Goal: Task Accomplishment & Management: Use online tool/utility

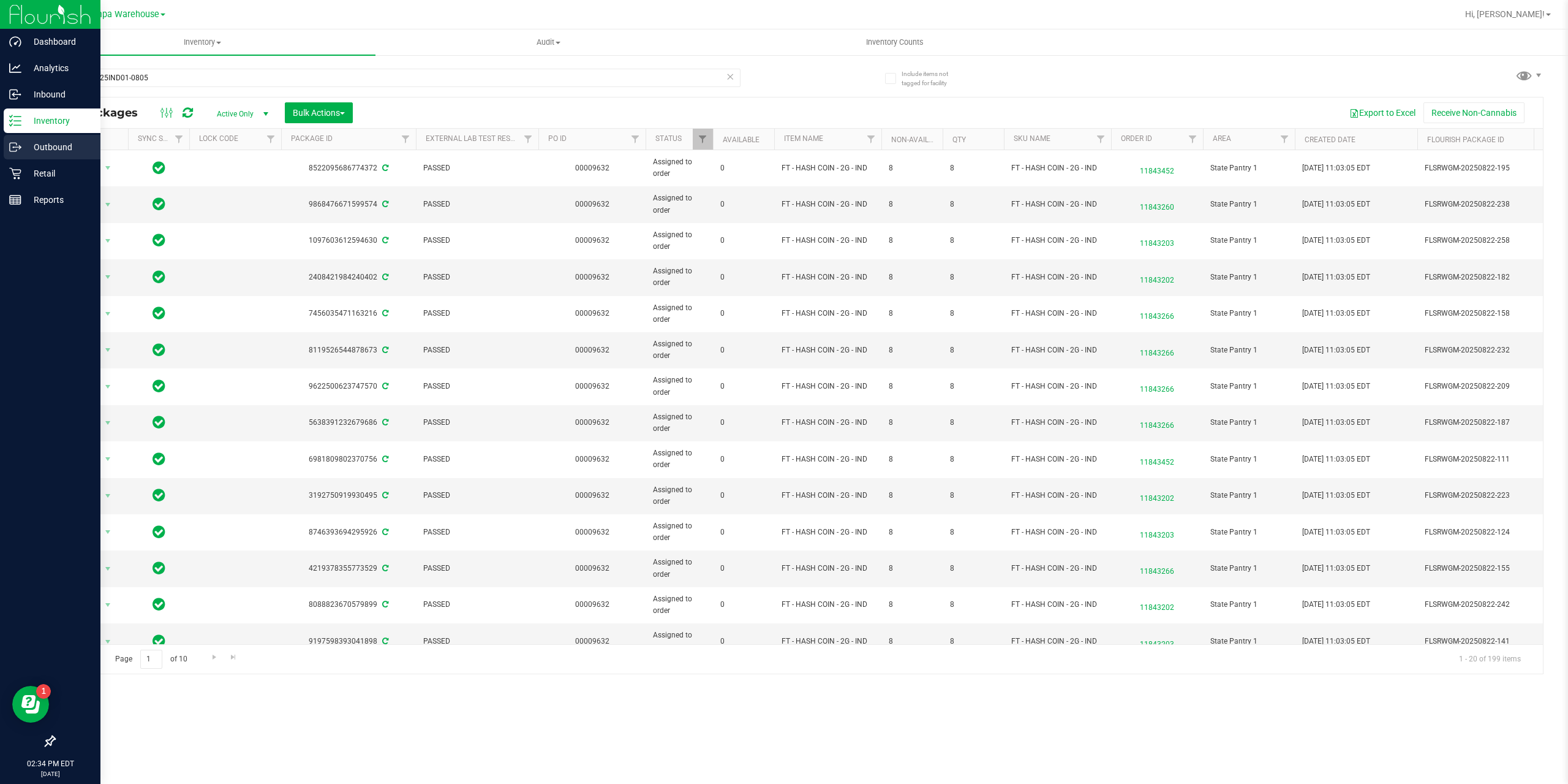
click at [47, 150] on p "Outbound" at bounding box center [58, 146] width 74 height 14
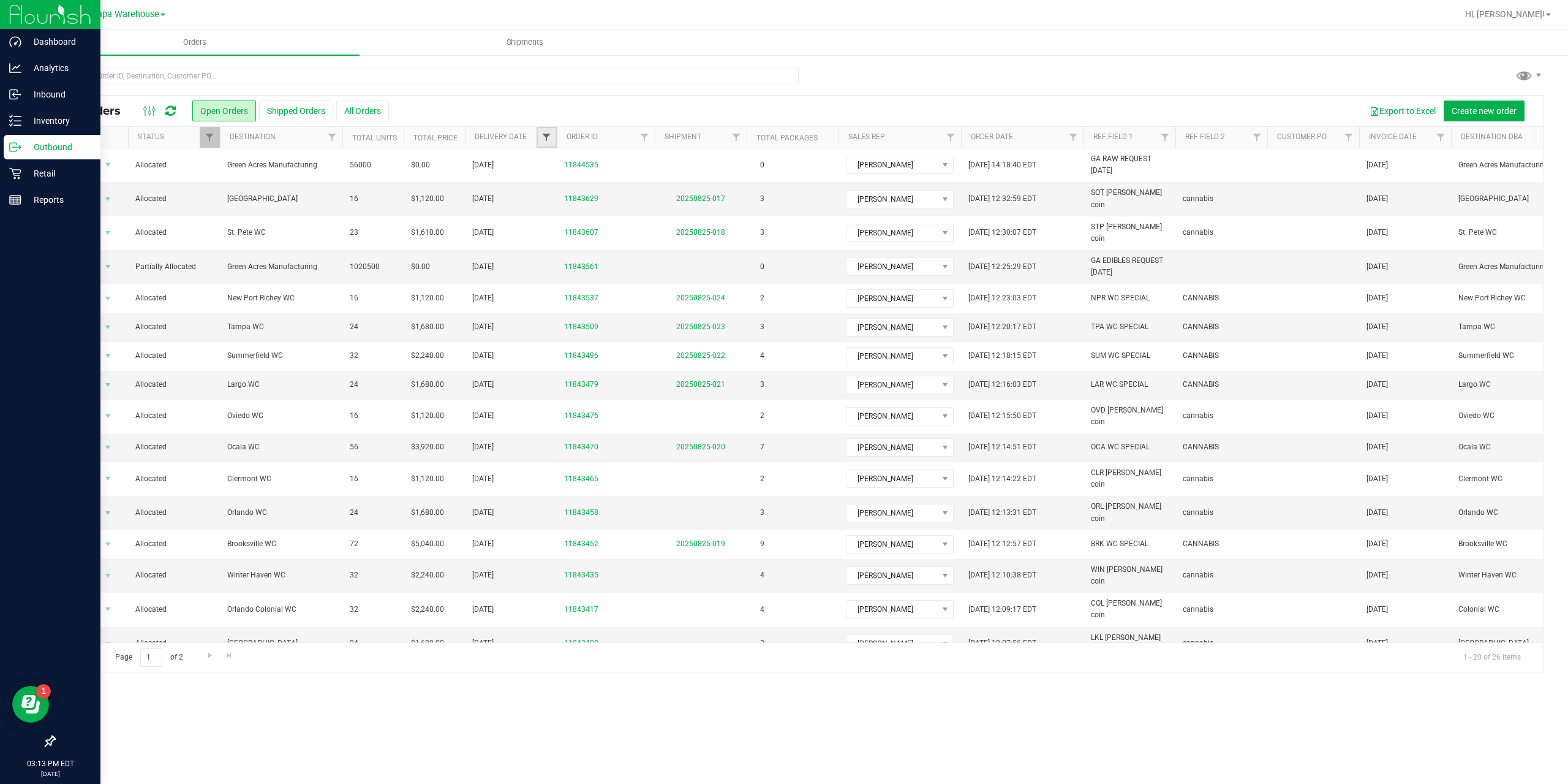
click at [548, 135] on span "Filter" at bounding box center [546, 137] width 10 height 10
click at [658, 215] on span "select" at bounding box center [660, 211] width 10 height 10
click at [590, 356] on link "26" at bounding box center [590, 358] width 17 height 19
type input "8/26/2025"
click at [577, 253] on button "Filter" at bounding box center [573, 244] width 59 height 27
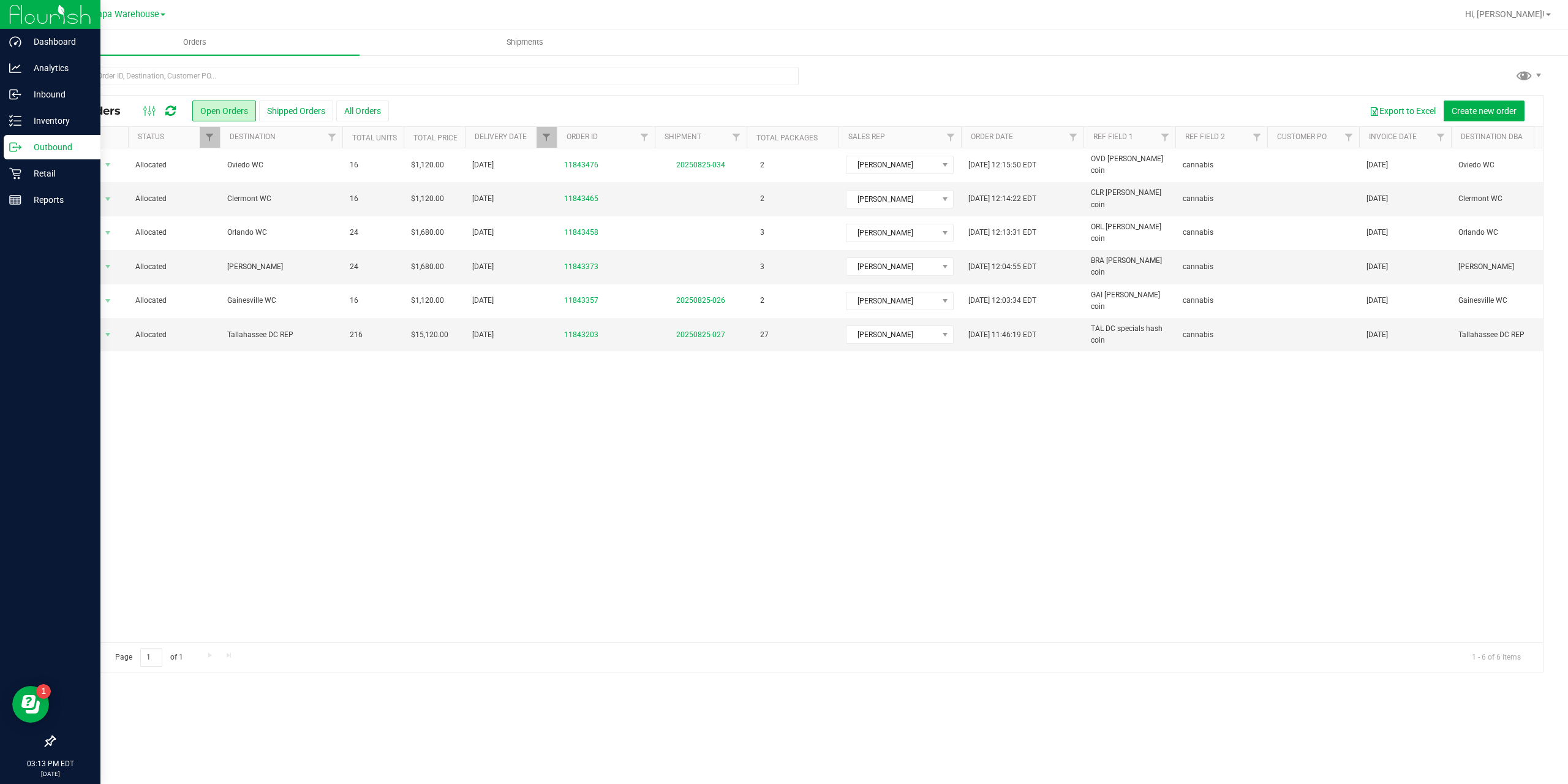
click at [291, 109] on button "Shipped Orders" at bounding box center [297, 110] width 74 height 20
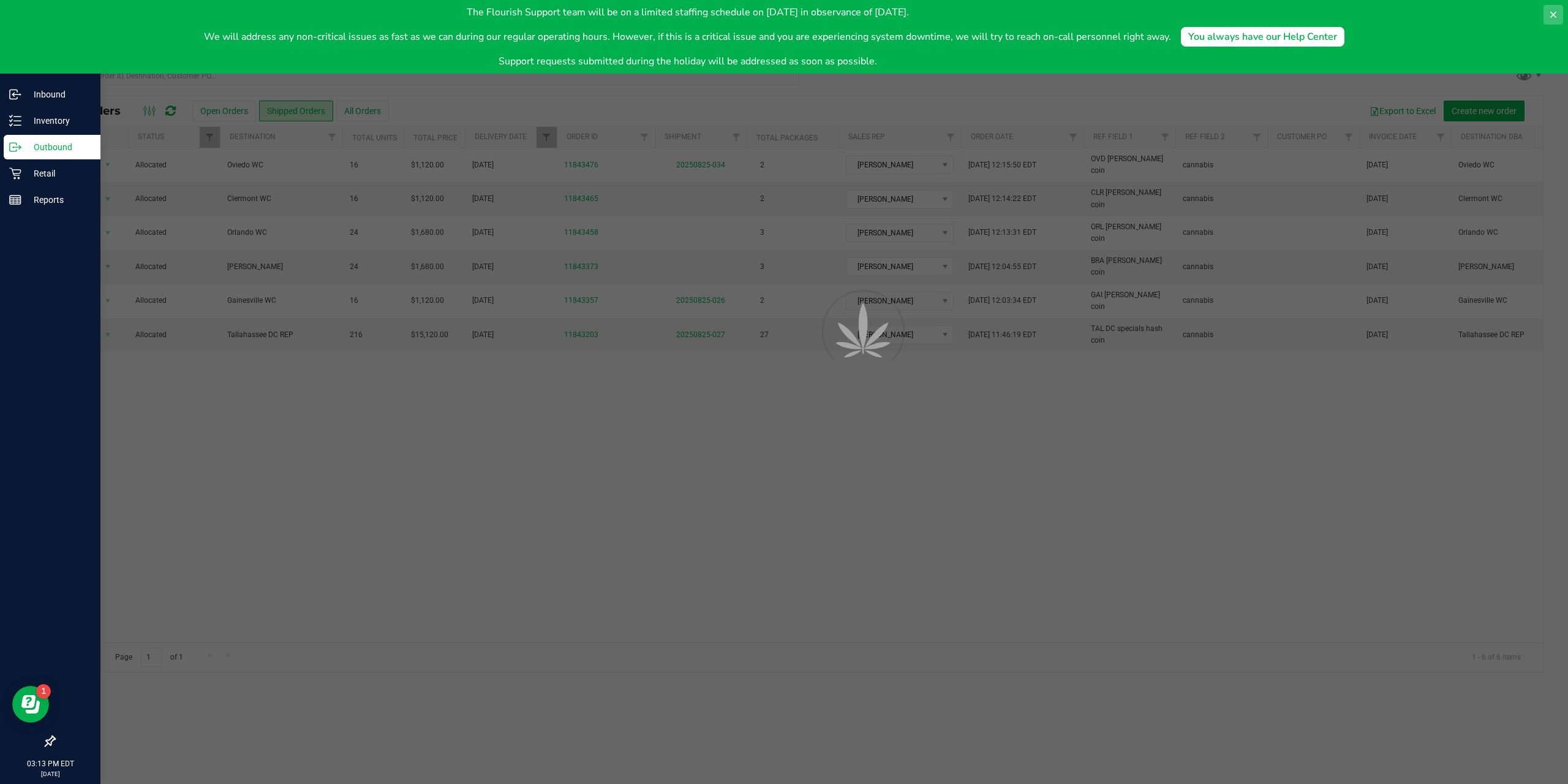
click at [1560, 14] on button at bounding box center [1554, 14] width 20 height 20
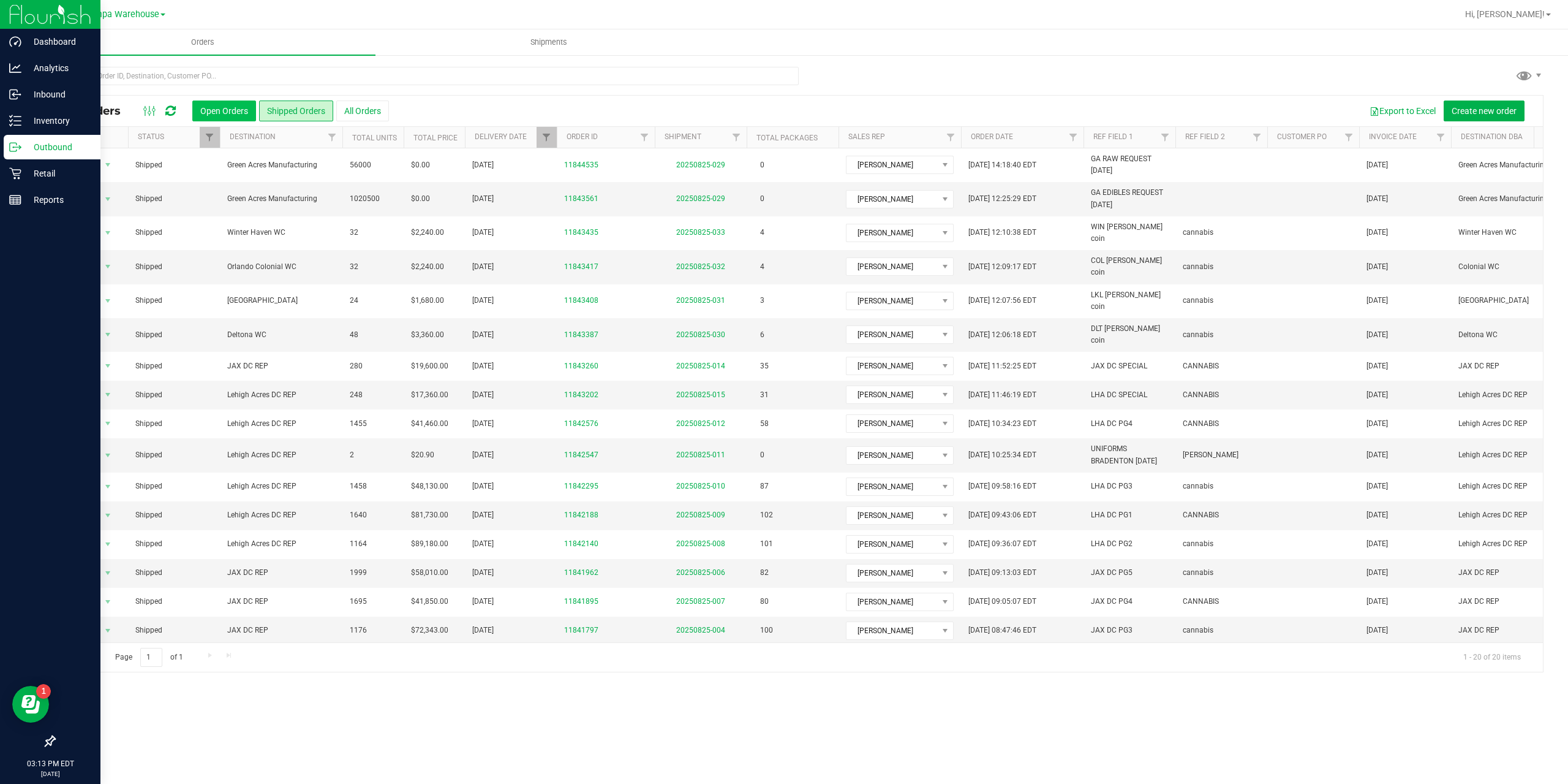
click at [233, 107] on button "Open Orders" at bounding box center [225, 110] width 64 height 20
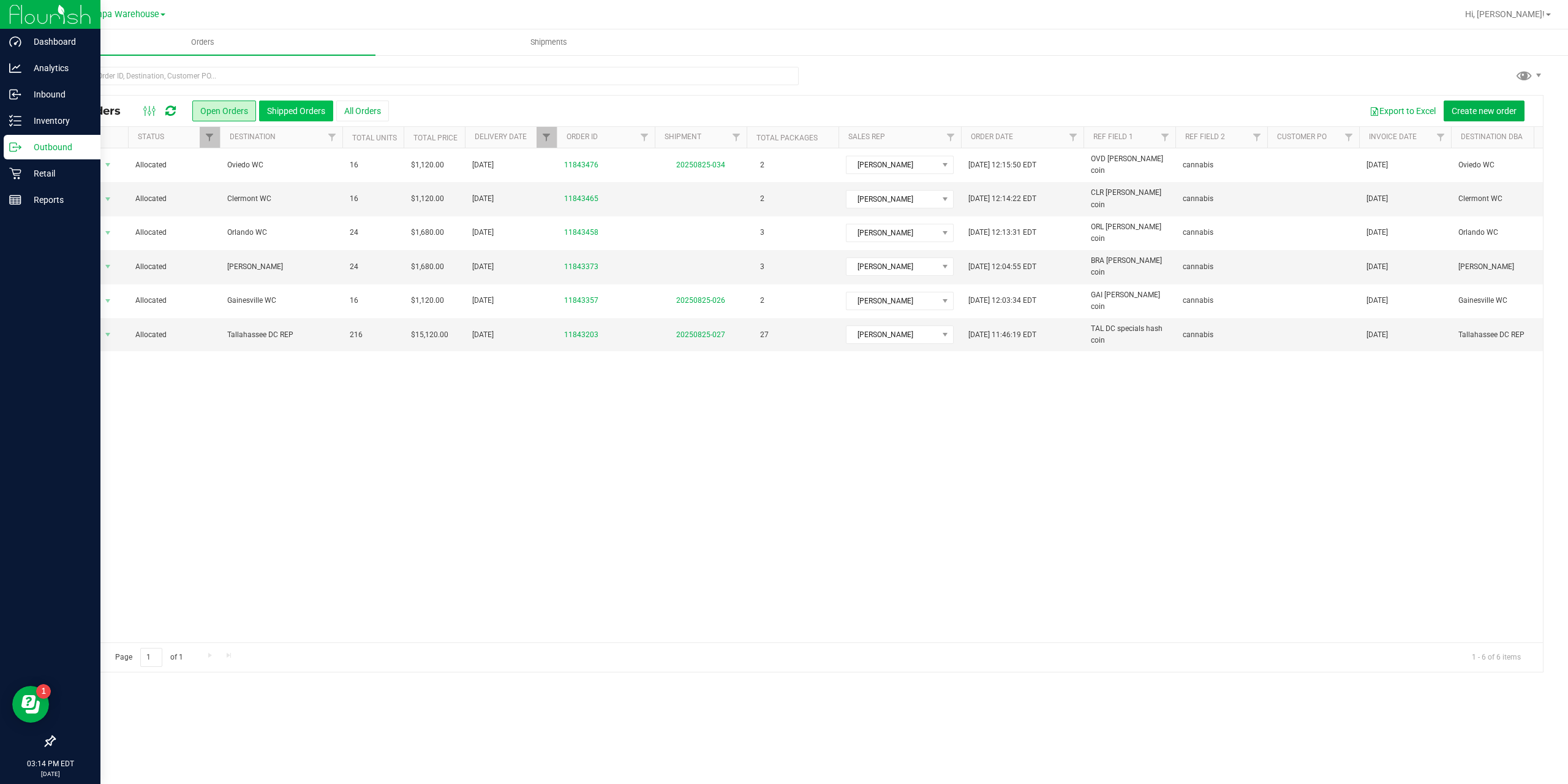
click at [292, 112] on button "Shipped Orders" at bounding box center [297, 110] width 74 height 20
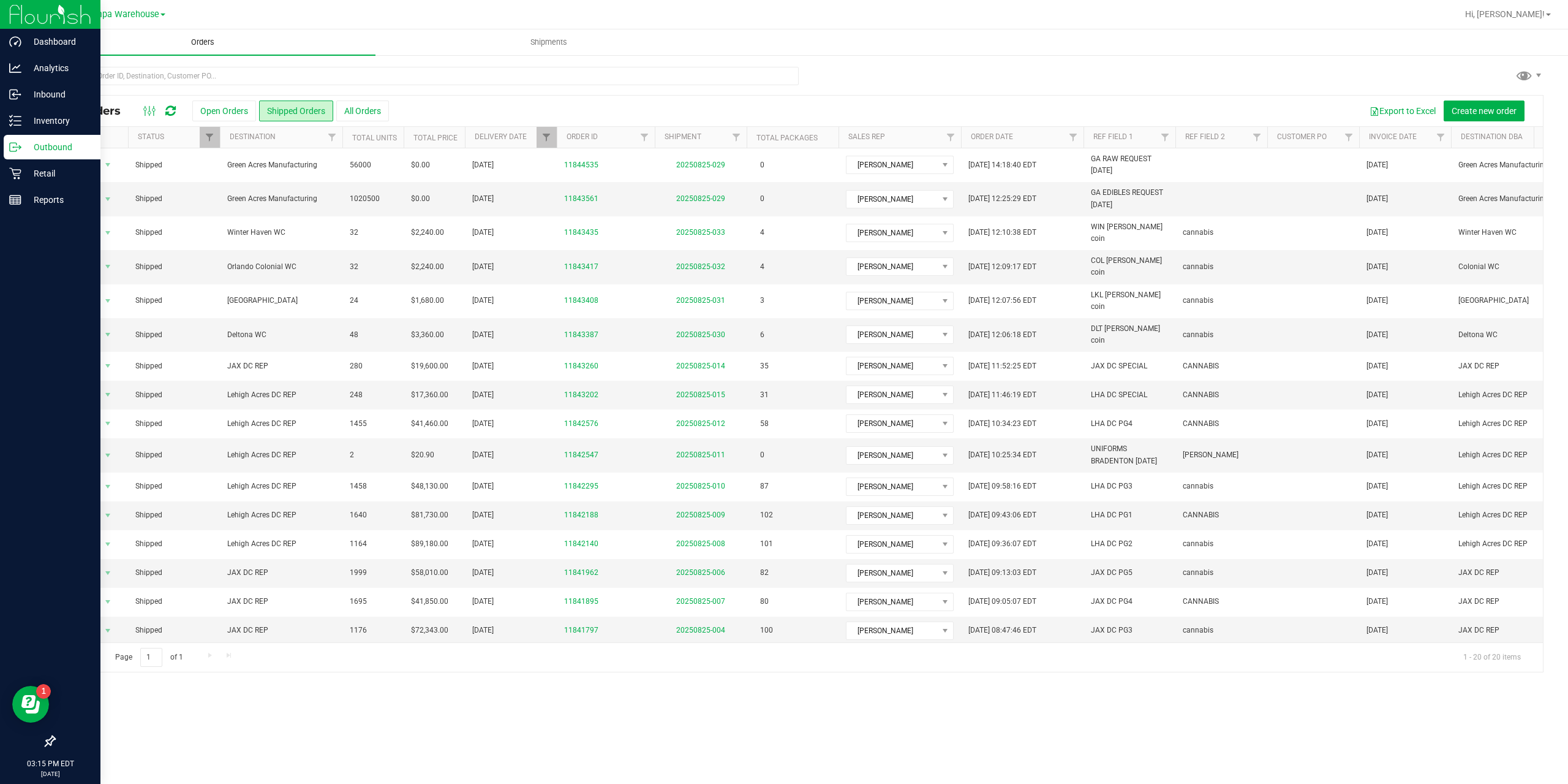
click at [196, 39] on span "Orders" at bounding box center [203, 42] width 56 height 11
click at [206, 44] on span "Orders" at bounding box center [203, 42] width 56 height 11
click at [547, 136] on span "Filter" at bounding box center [546, 137] width 10 height 10
click at [645, 244] on button "Clear" at bounding box center [641, 244] width 59 height 27
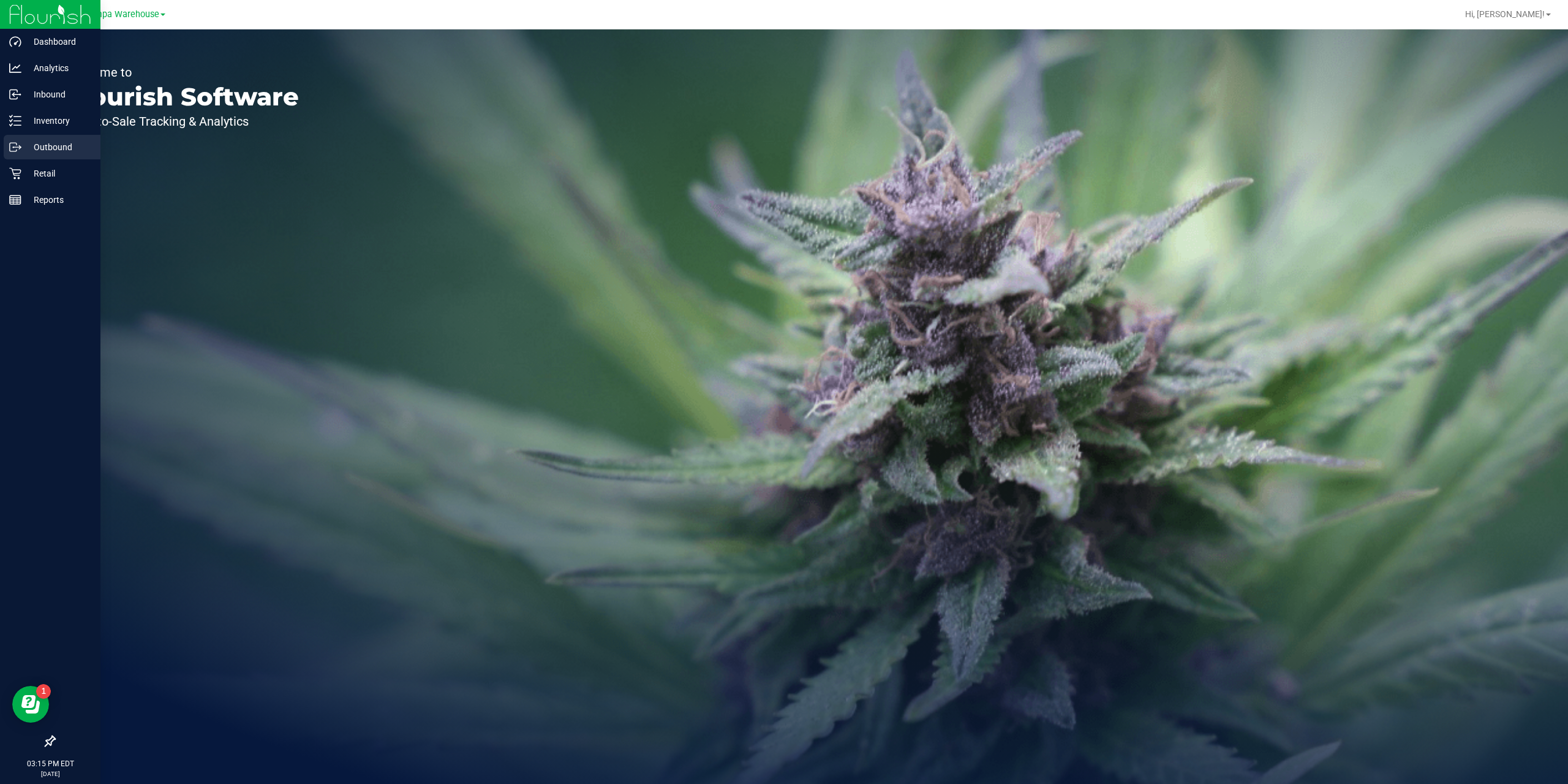
click at [52, 142] on p "Outbound" at bounding box center [58, 146] width 74 height 14
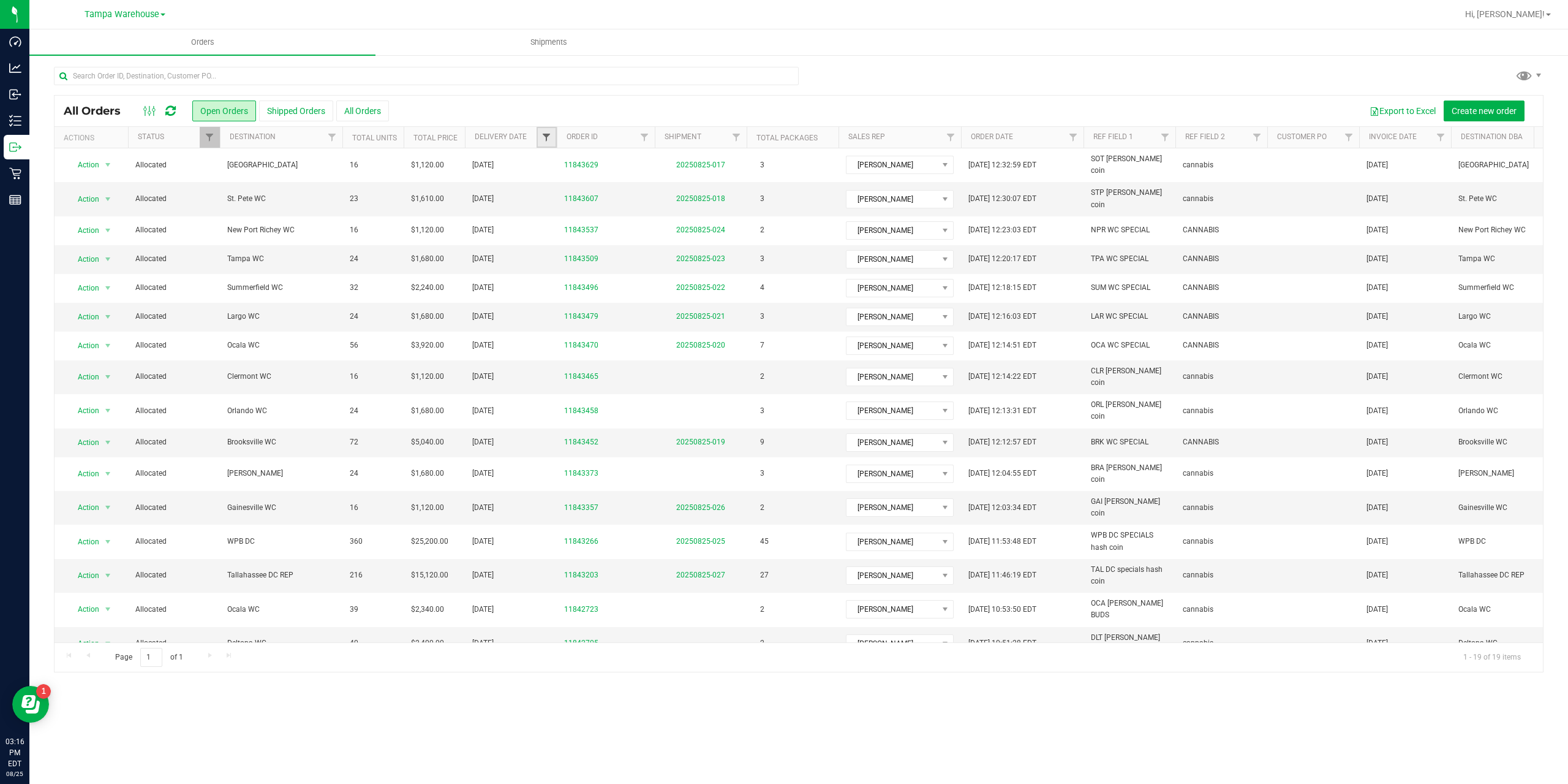
click at [545, 135] on span "Filter" at bounding box center [546, 137] width 10 height 10
click at [661, 211] on span "select" at bounding box center [660, 211] width 10 height 10
click at [591, 361] on link "26" at bounding box center [590, 358] width 17 height 19
type input "[DATE]"
click at [915, 78] on div at bounding box center [799, 80] width 1490 height 28
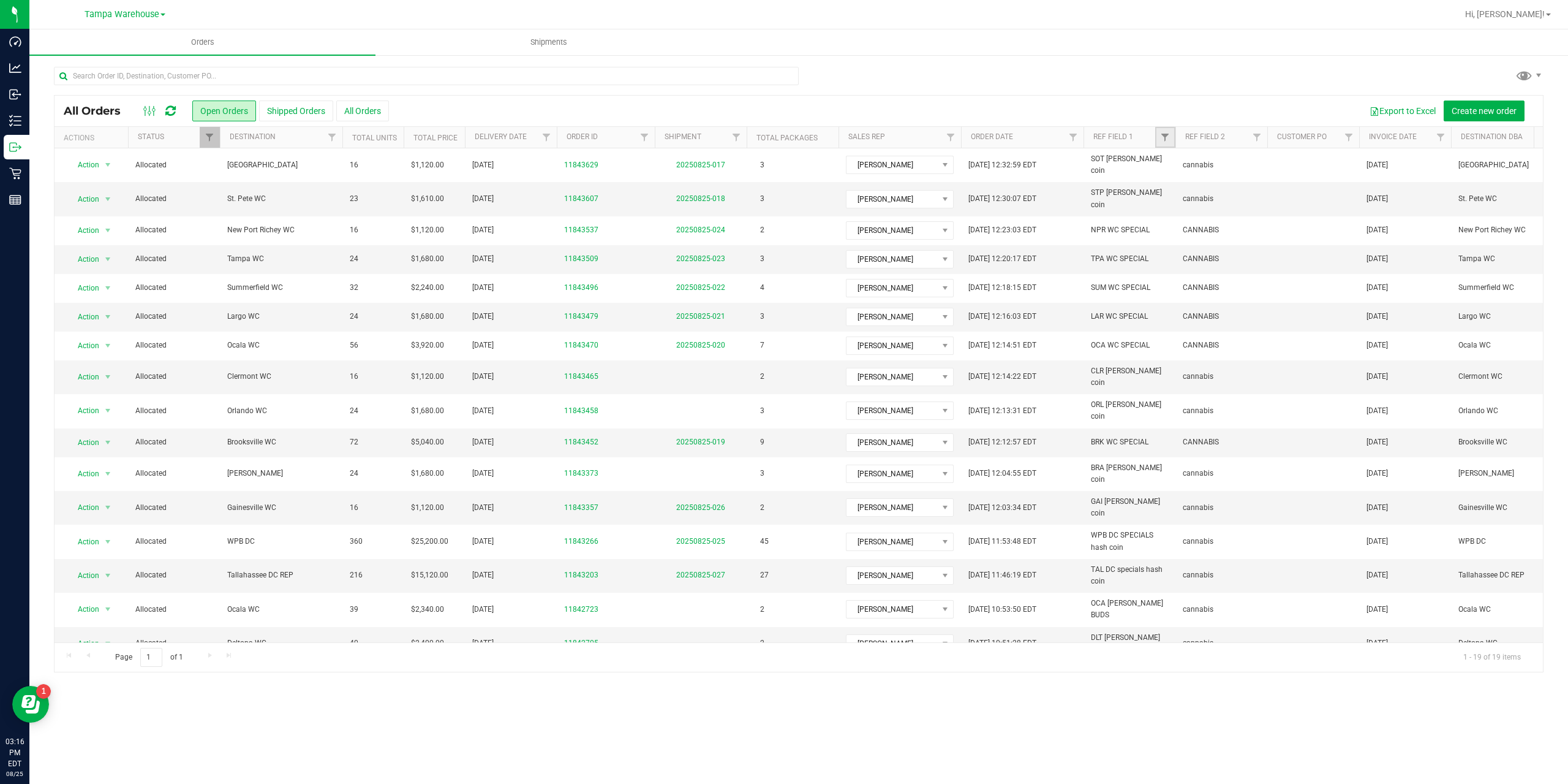
click at [1158, 136] on link "Filter" at bounding box center [1165, 137] width 20 height 20
click at [909, 87] on div at bounding box center [799, 80] width 1490 height 28
click at [305, 109] on button "Shipped Orders" at bounding box center [297, 110] width 74 height 20
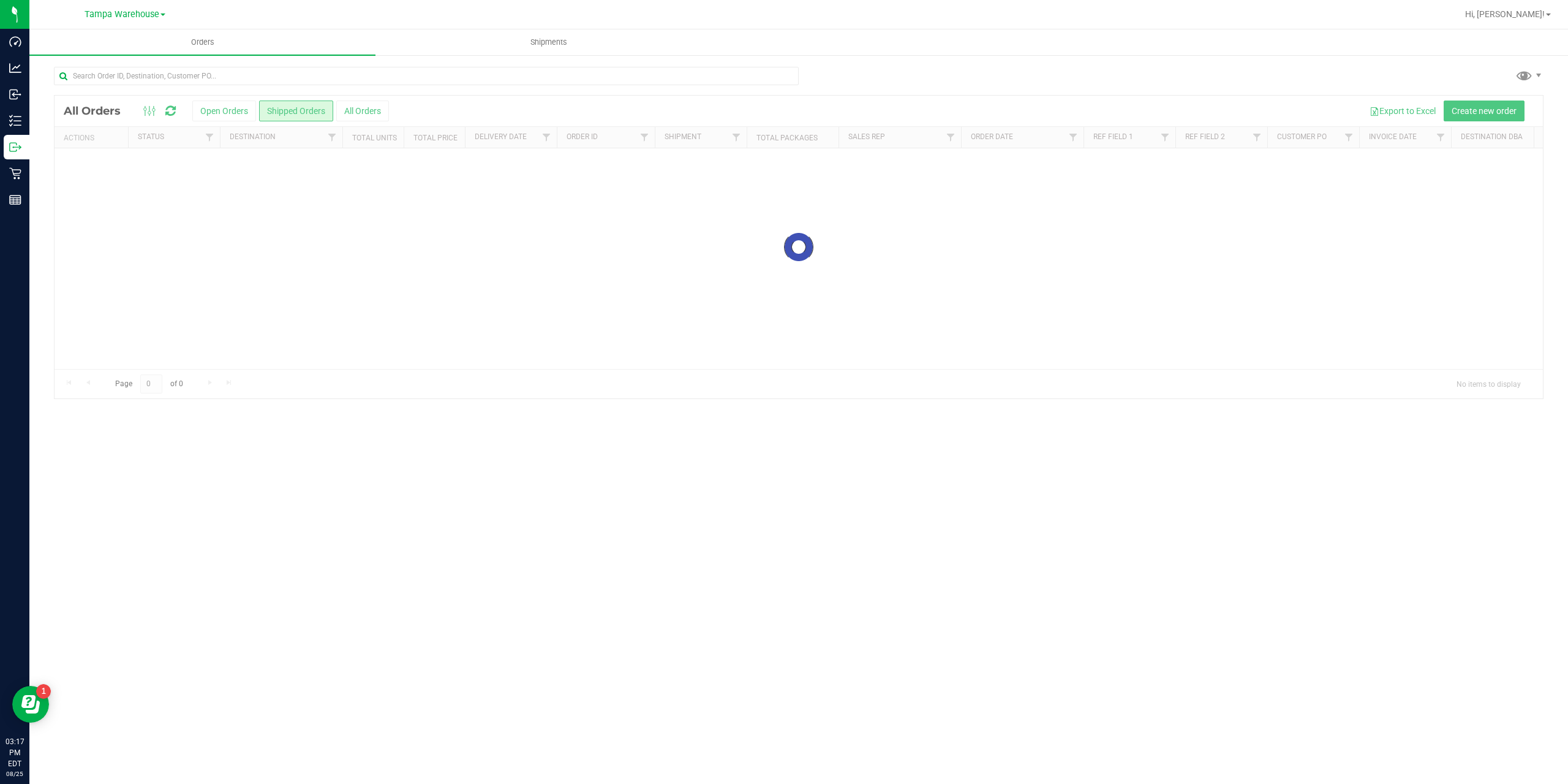
click at [234, 118] on div at bounding box center [799, 247] width 1488 height 303
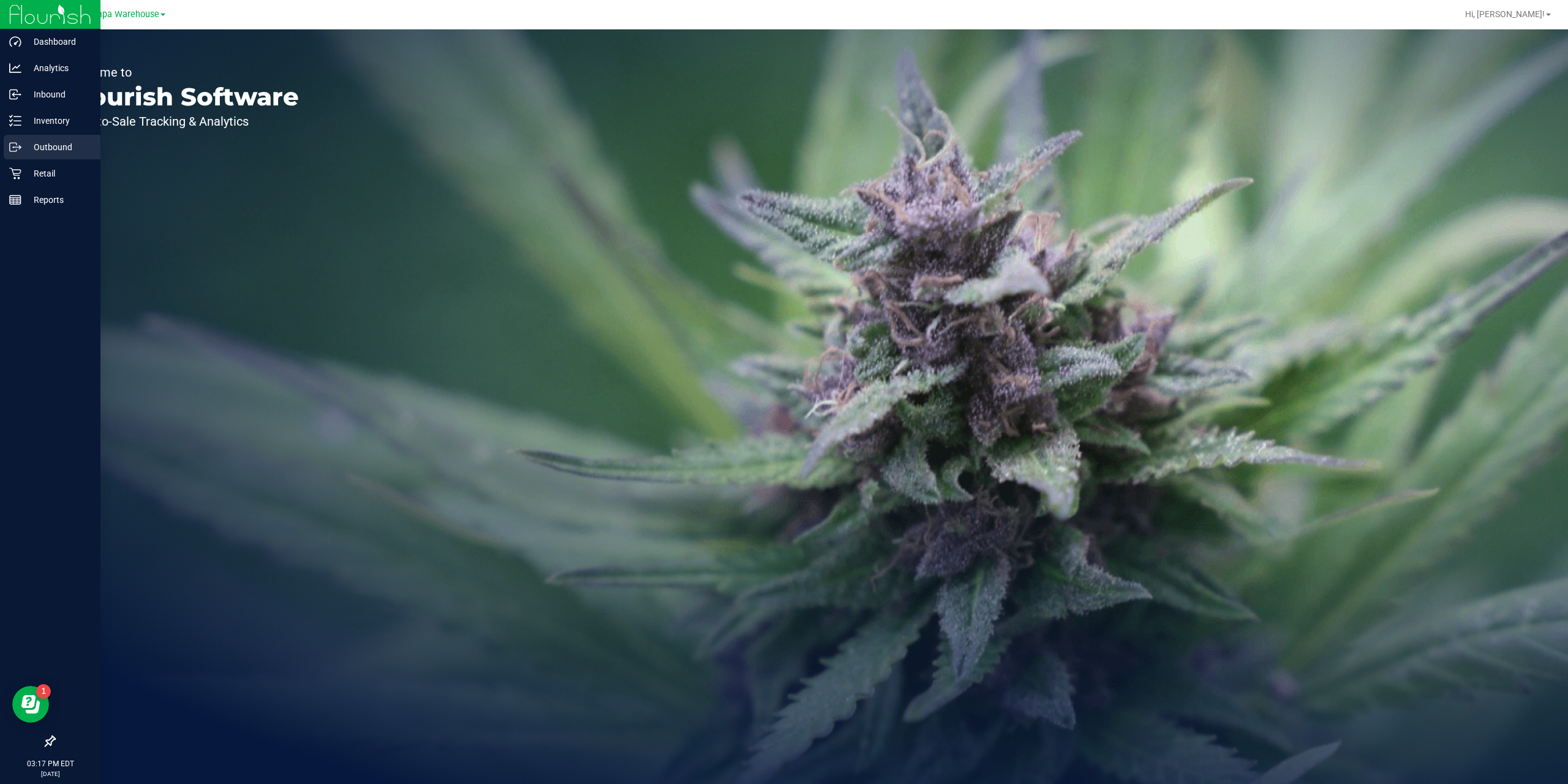
click at [55, 144] on p "Outbound" at bounding box center [58, 146] width 74 height 14
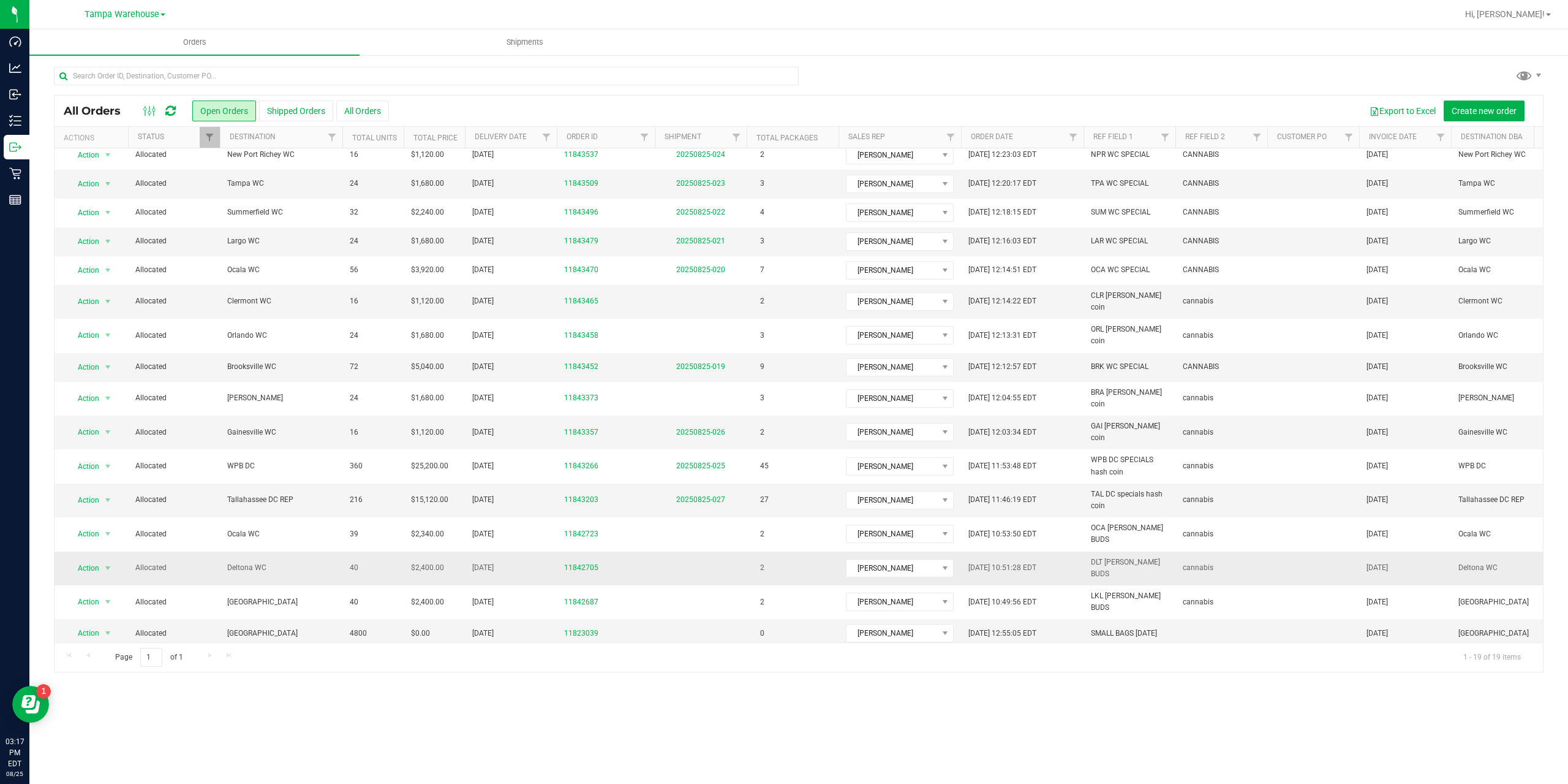
scroll to position [77, 0]
click at [552, 136] on link "Filter" at bounding box center [546, 137] width 20 height 20
click at [661, 215] on span "select" at bounding box center [660, 211] width 10 height 10
click at [590, 354] on link "26" at bounding box center [590, 358] width 17 height 19
type input "8/26/2025"
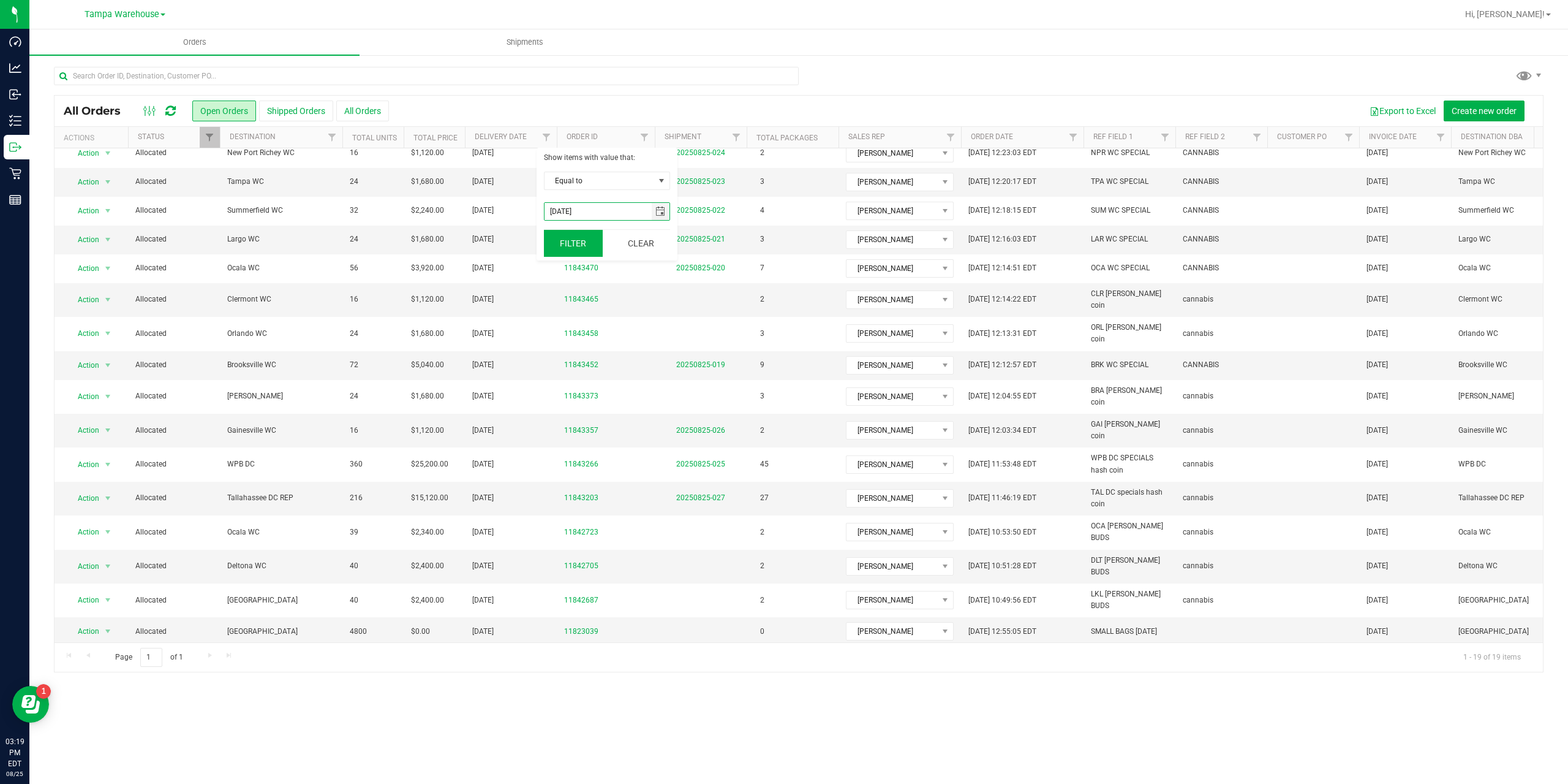
click at [578, 241] on button "Filter" at bounding box center [573, 244] width 59 height 27
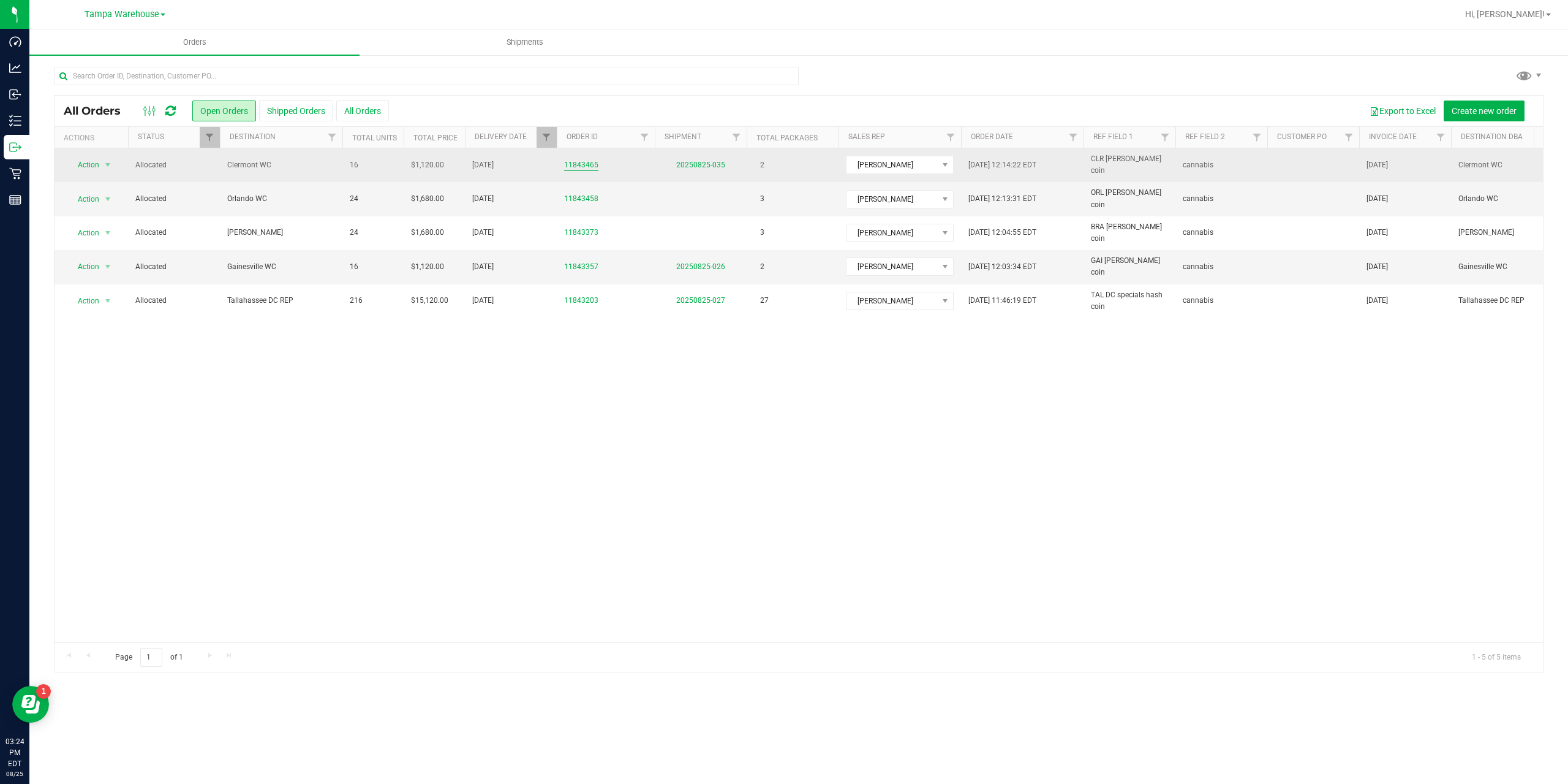
click at [582, 159] on link "11843465" at bounding box center [581, 165] width 34 height 11
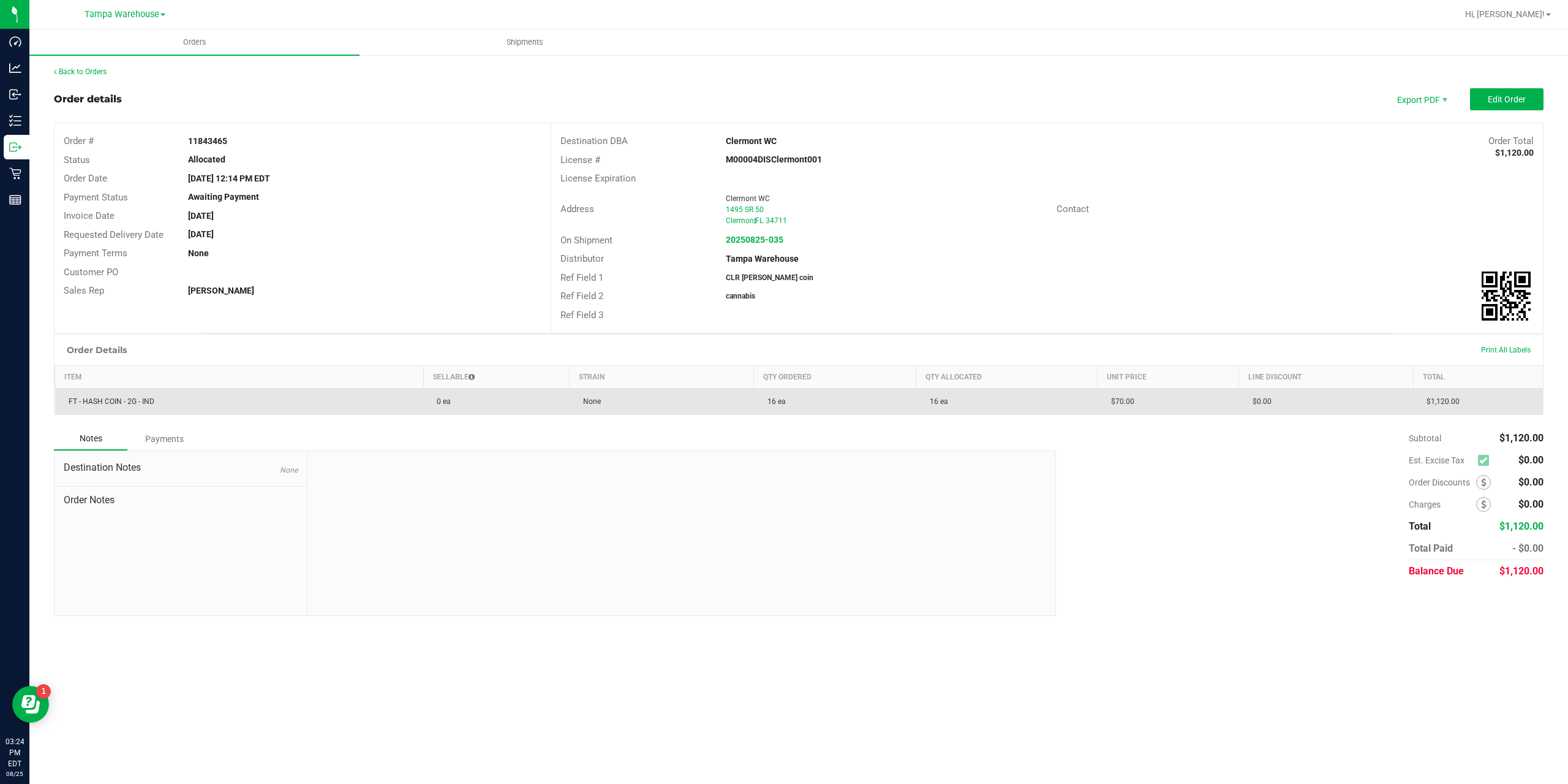
drag, startPoint x: 159, startPoint y: 399, endPoint x: 68, endPoint y: 399, distance: 91.0
click at [68, 399] on td "FT - HASH COIN - 2G - IND" at bounding box center [240, 401] width 369 height 27
copy span "FT - HASH COIN - 2G - IND"
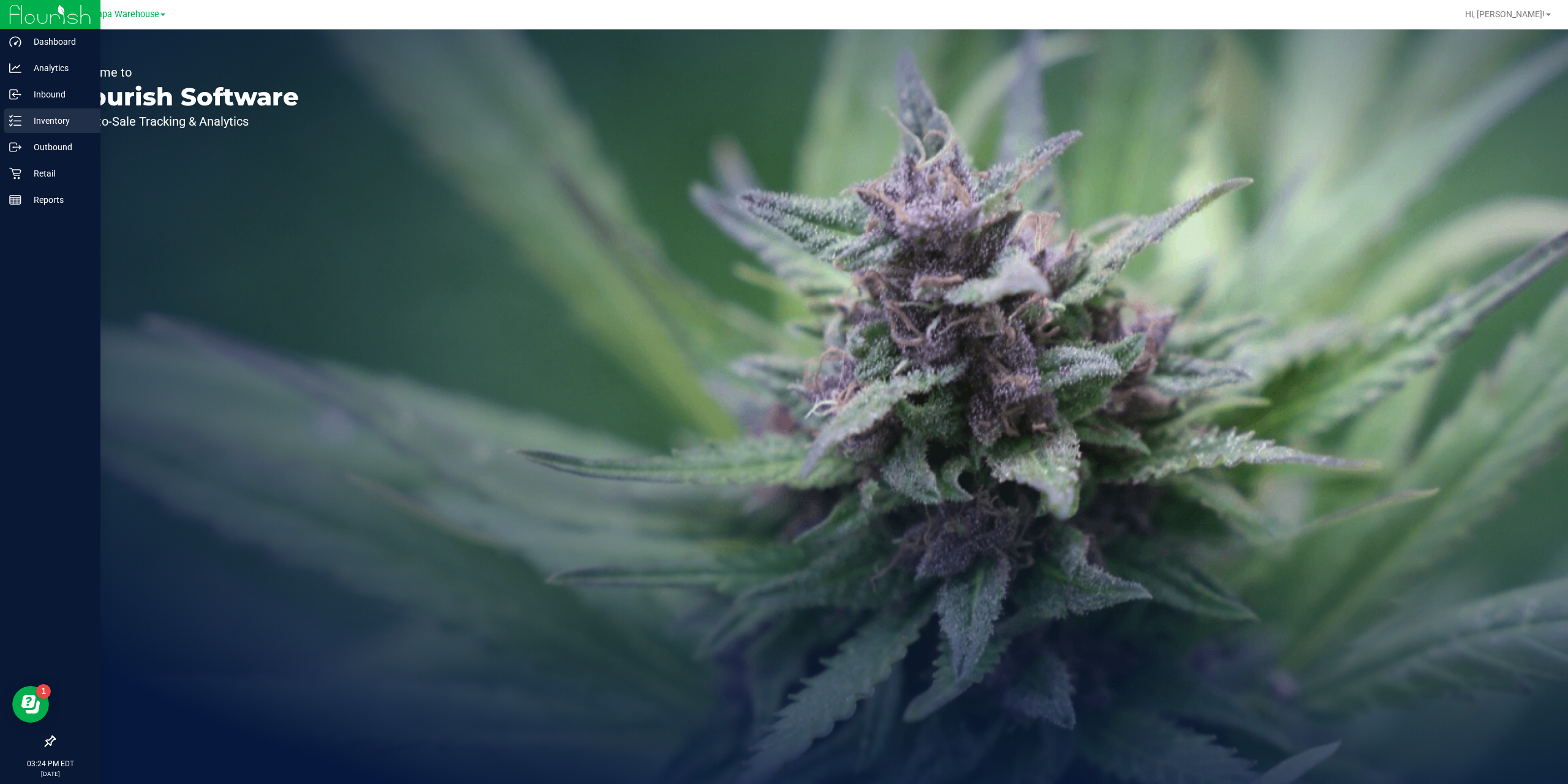
click at [43, 119] on p "Inventory" at bounding box center [58, 120] width 74 height 14
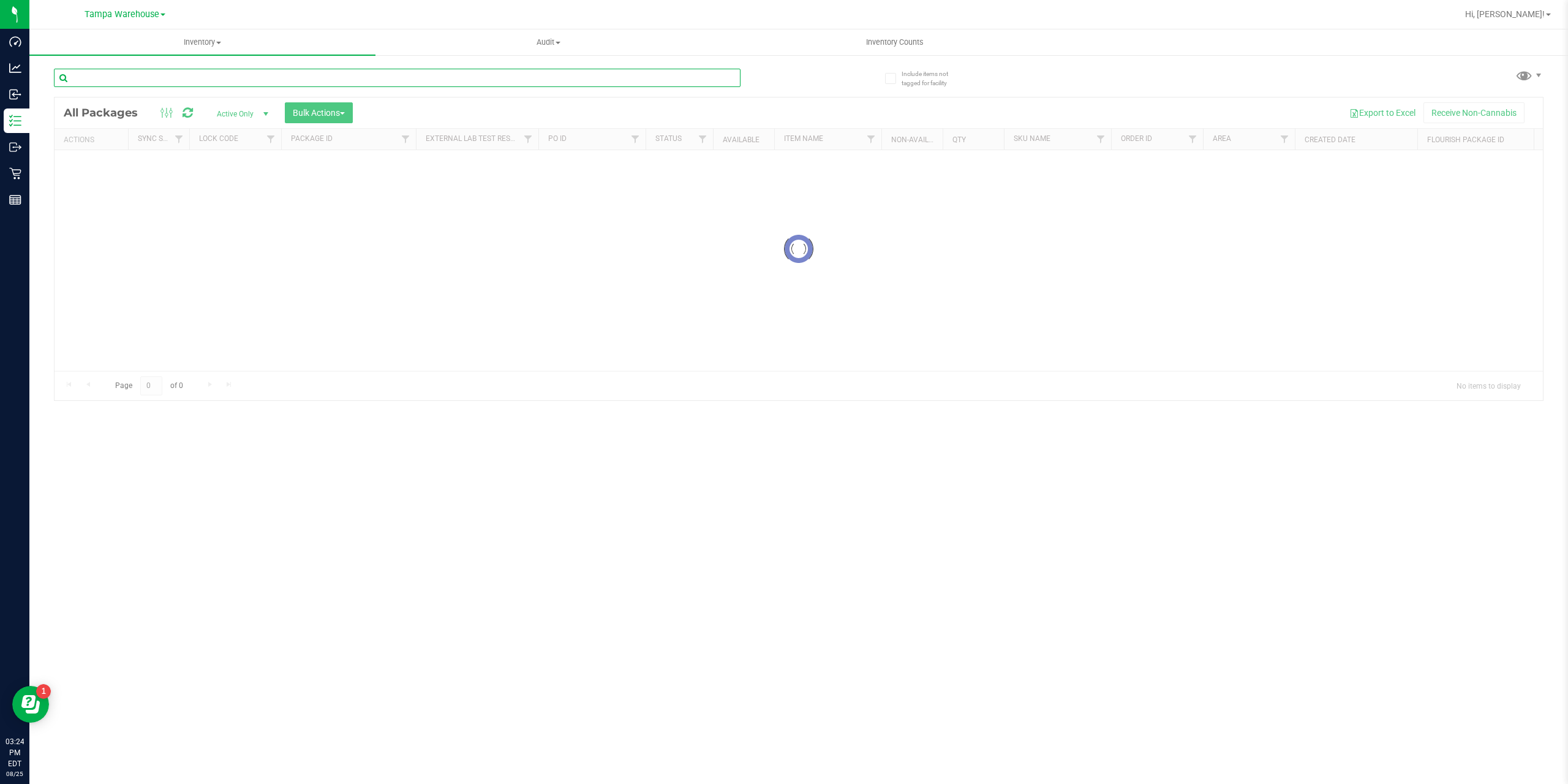
click at [134, 74] on input "text" at bounding box center [397, 77] width 687 height 18
paste input "FT - HASH COIN - 2G - IND"
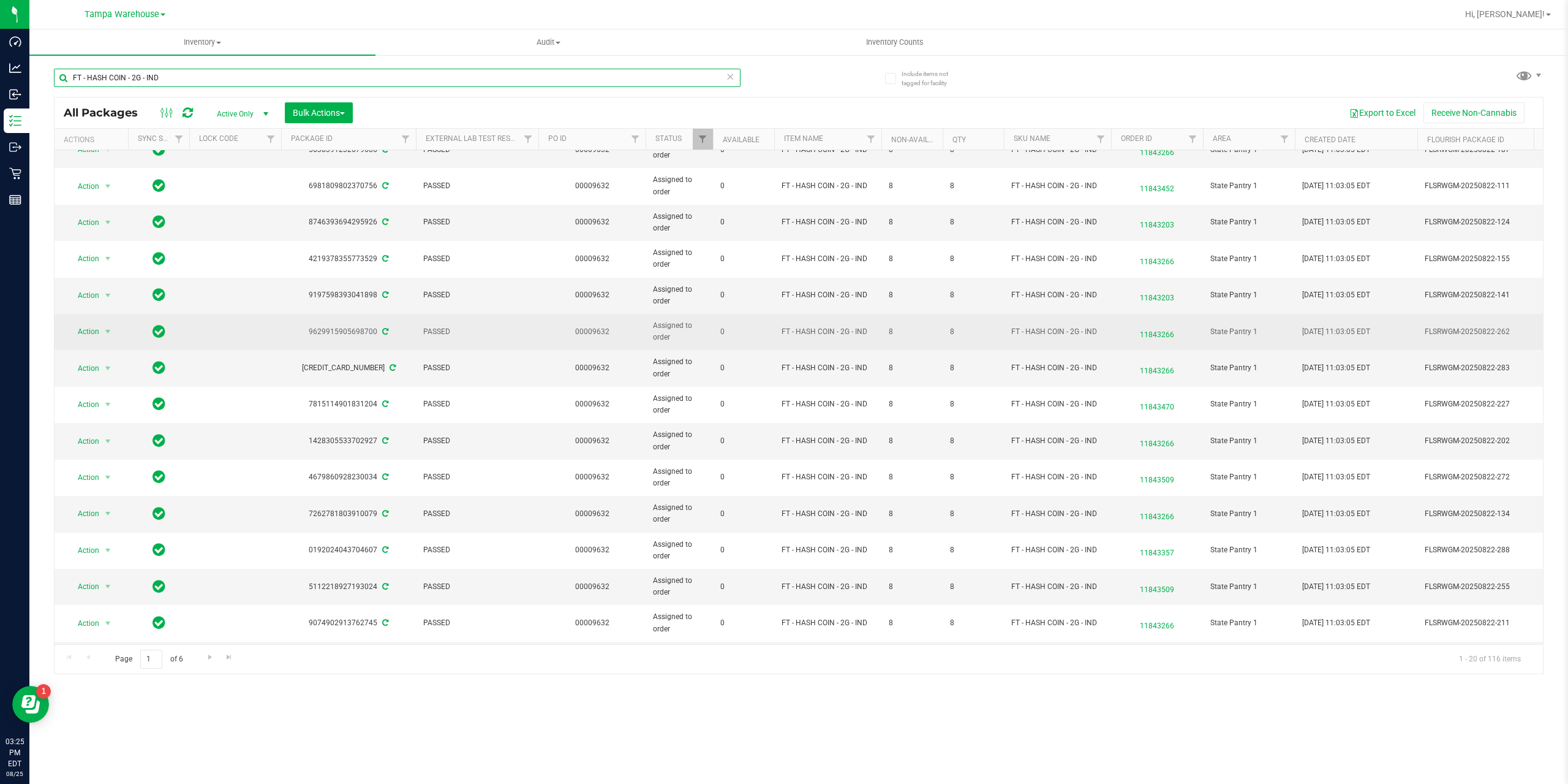
scroll to position [243, 0]
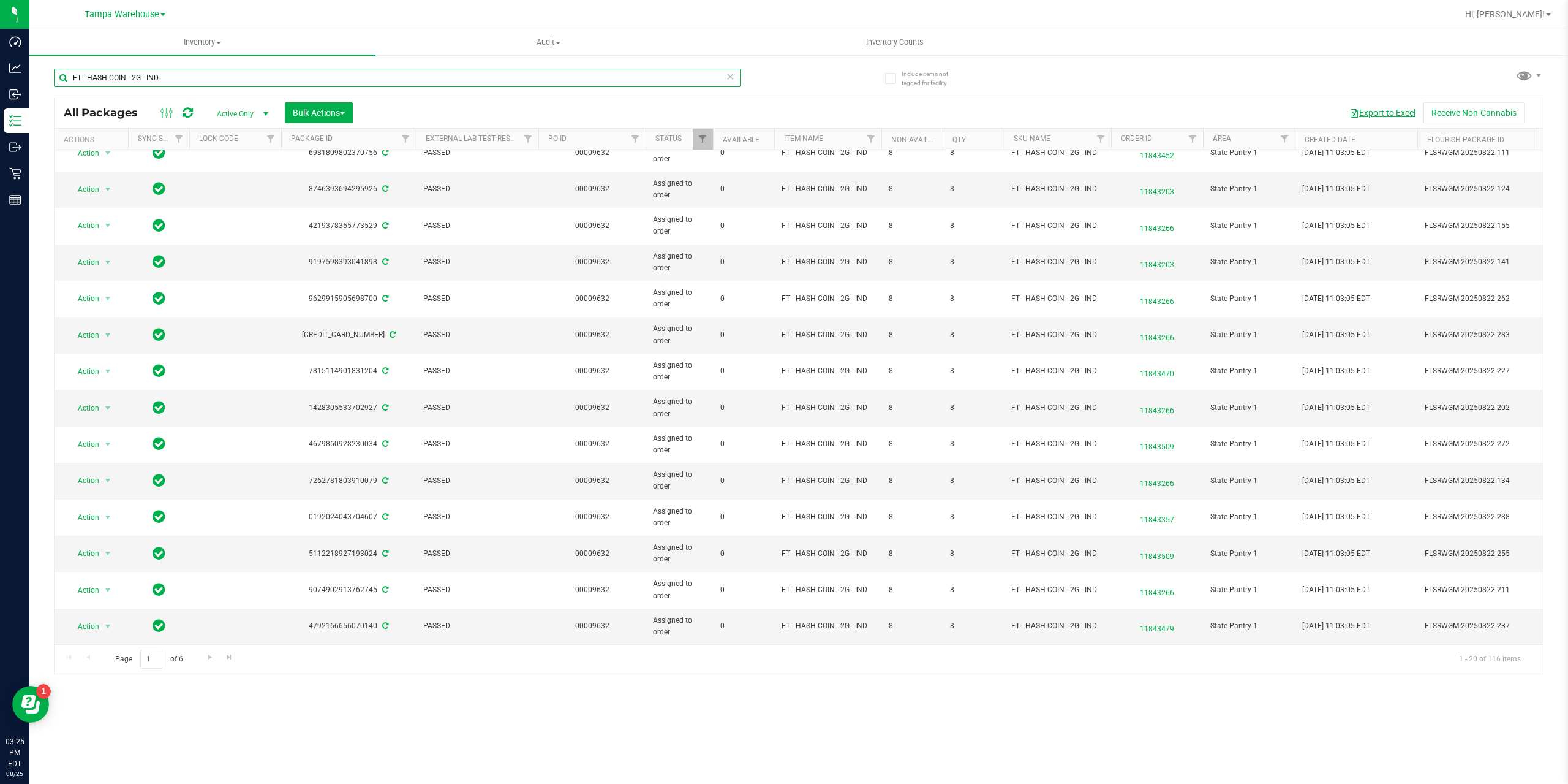
type input "FT - HASH COIN - 2G - IND"
click at [1394, 111] on button "Export to Excel" at bounding box center [1383, 112] width 82 height 20
